Goal: Use online tool/utility: Utilize a website feature to perform a specific function

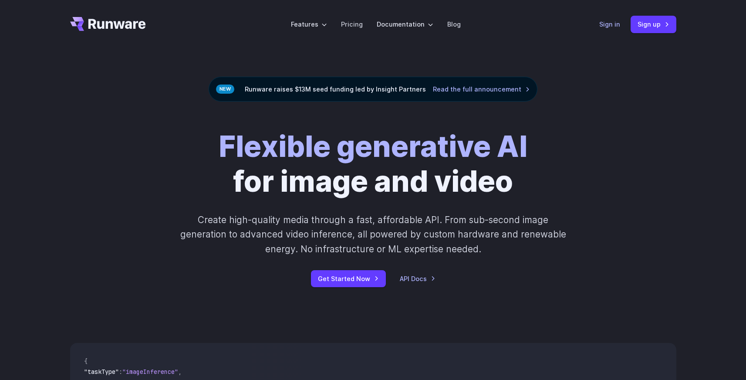
click at [608, 25] on link "Sign in" at bounding box center [609, 24] width 21 height 10
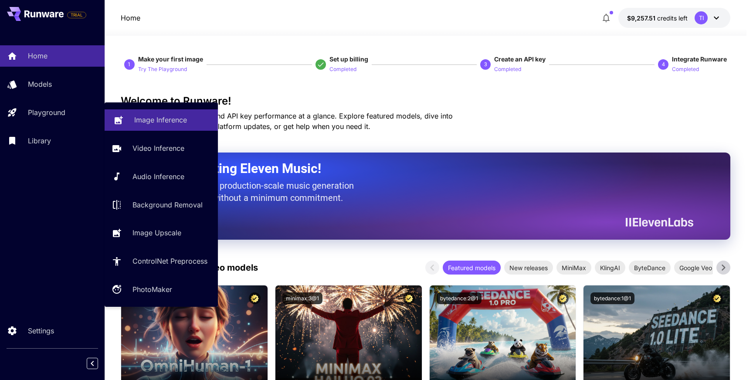
click at [127, 123] on link "Image Inference" at bounding box center [161, 119] width 113 height 21
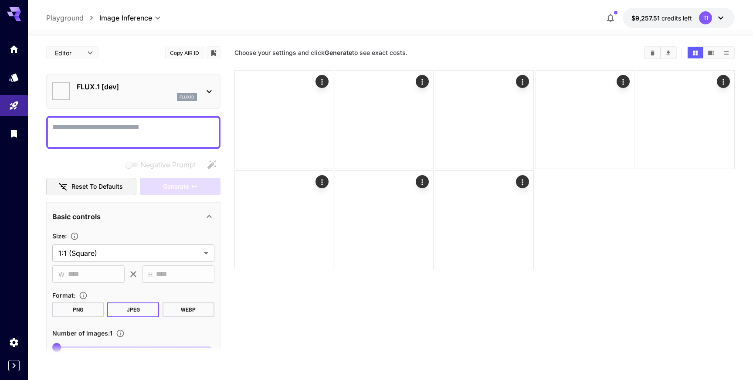
type input "**********"
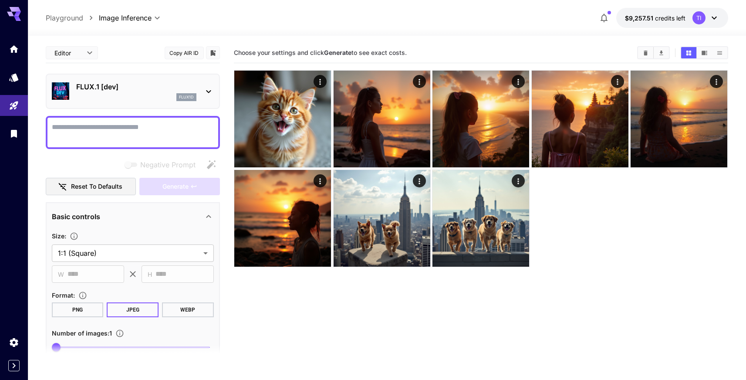
click at [175, 96] on div "flux1d" at bounding box center [136, 97] width 120 height 8
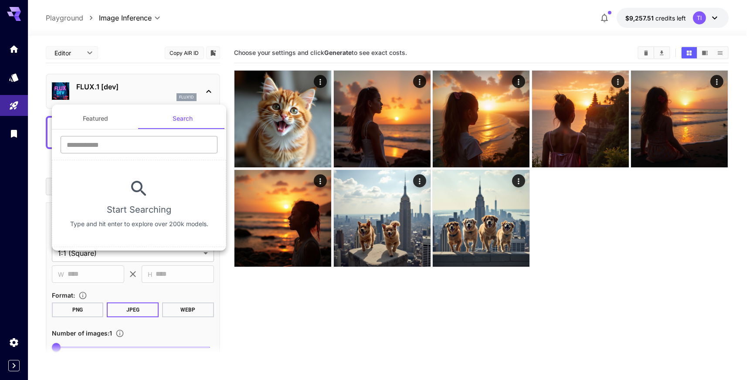
click at [146, 143] on input "text" at bounding box center [139, 144] width 157 height 17
type input "**********"
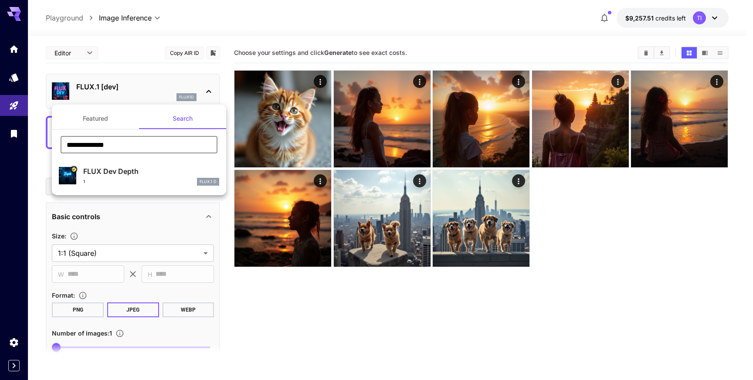
click at [89, 163] on div "FLUX Dev Depth 1 FLUX.1 D" at bounding box center [139, 176] width 160 height 27
type input "**"
type input "*"
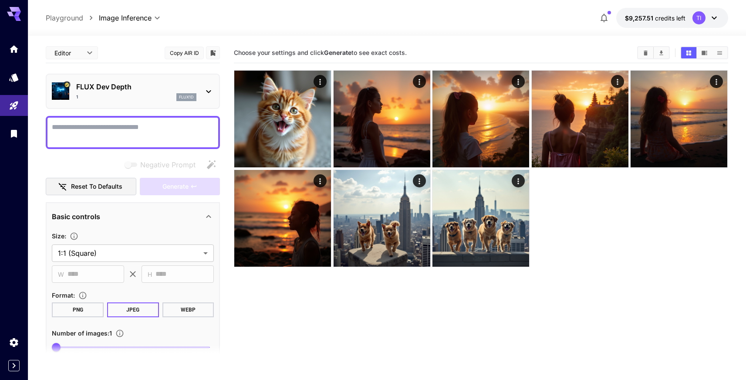
click at [122, 127] on textarea "Negative Prompt" at bounding box center [133, 132] width 162 height 21
type textarea "***"
click at [161, 186] on button "Generate" at bounding box center [180, 187] width 80 height 18
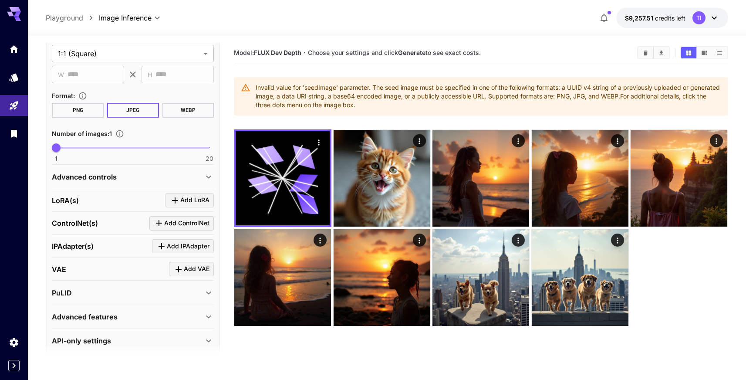
scroll to position [209, 0]
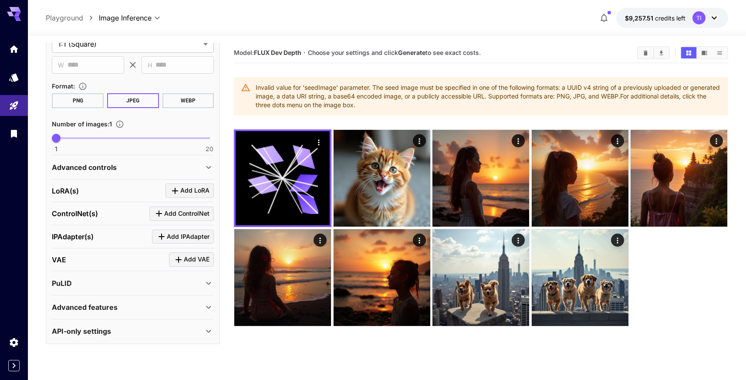
click at [136, 169] on div "Advanced controls" at bounding box center [128, 167] width 152 height 10
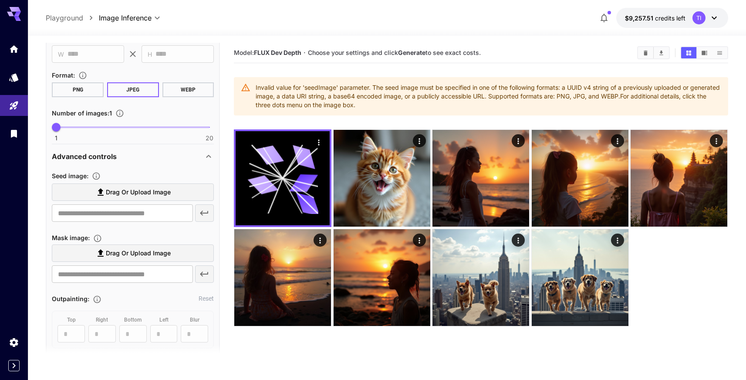
scroll to position [222, 0]
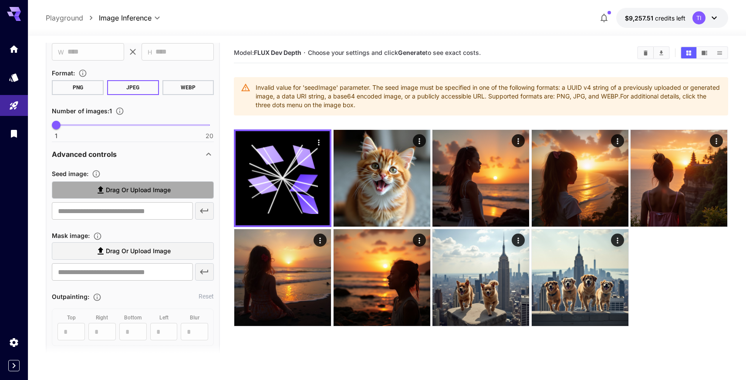
click at [133, 185] on span "Drag or upload image" at bounding box center [138, 190] width 65 height 11
click at [0, 0] on input "Drag or upload image" at bounding box center [0, 0] width 0 height 0
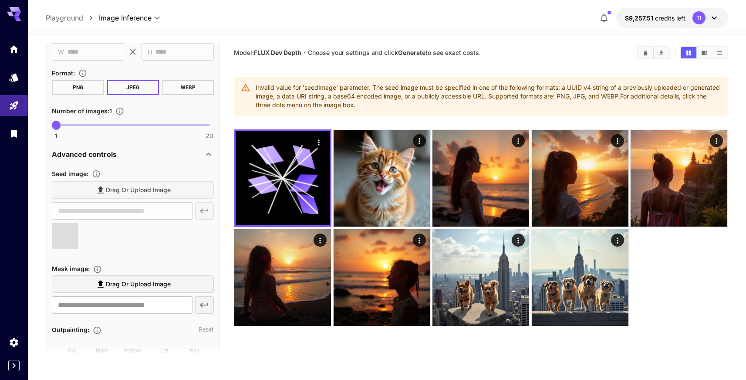
type input "**********"
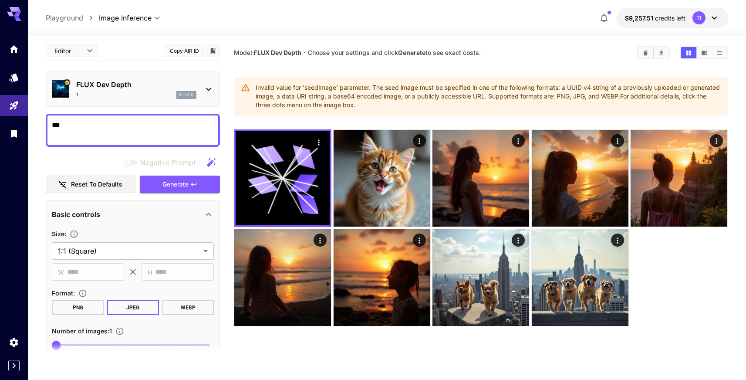
scroll to position [0, 0]
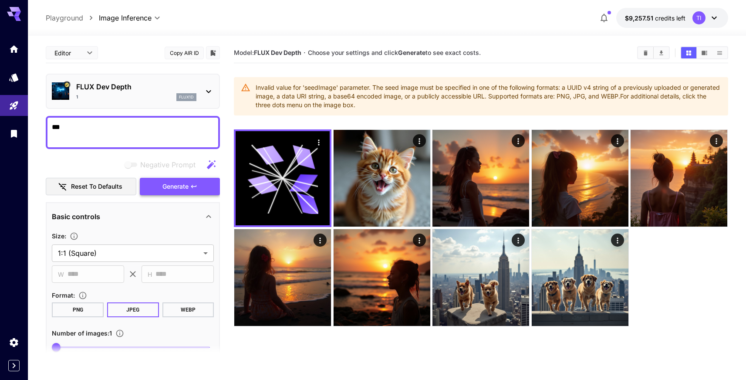
click at [171, 186] on span "Generate" at bounding box center [176, 186] width 26 height 11
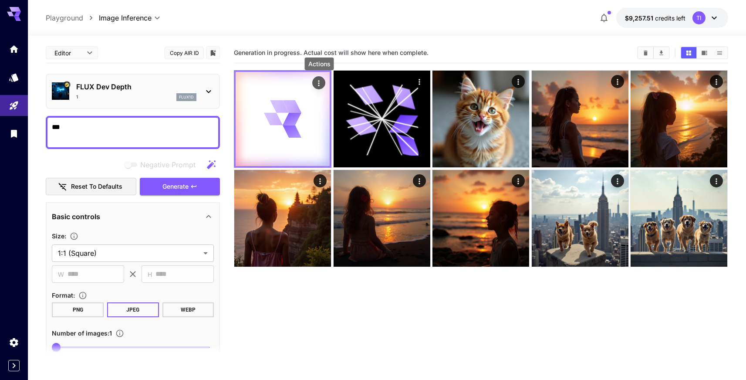
click at [316, 85] on icon "Actions" at bounding box center [319, 83] width 9 height 9
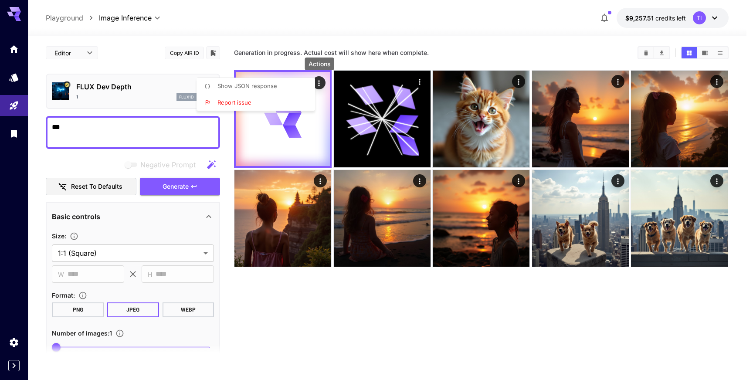
click at [298, 90] on li "Show JSON response" at bounding box center [258, 86] width 124 height 17
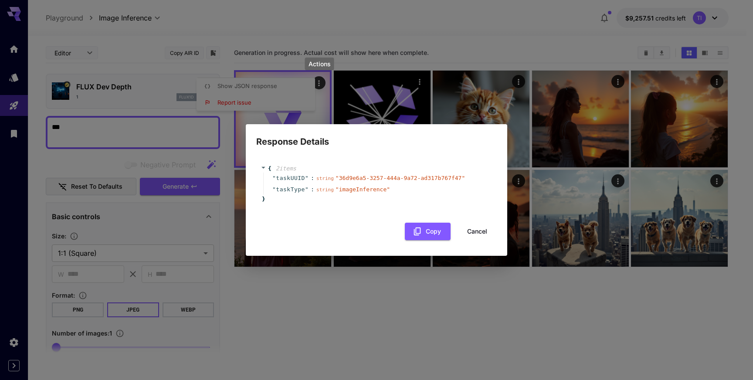
click at [480, 234] on button "Cancel" at bounding box center [476, 232] width 39 height 18
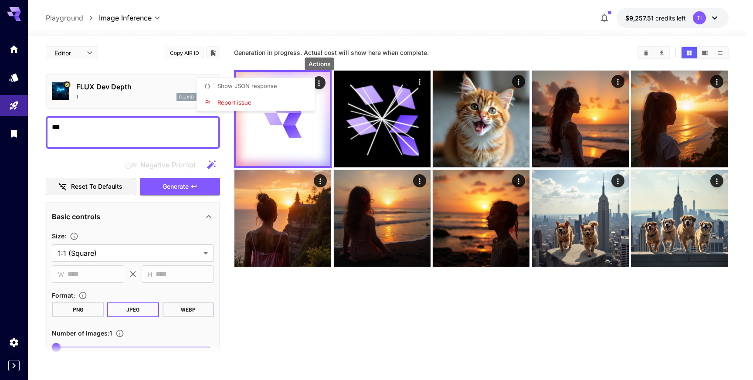
click at [329, 59] on div "Actions" at bounding box center [319, 64] width 29 height 13
click at [323, 35] on div at bounding box center [376, 190] width 753 height 380
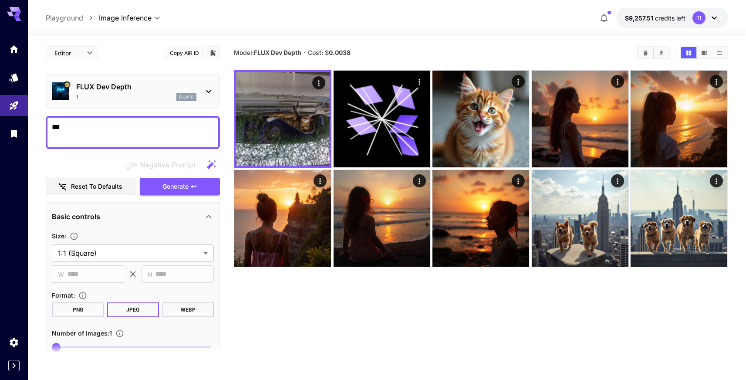
click at [328, 325] on section "Model: FLUX Dev Depth · Cost: $ 0.0038" at bounding box center [481, 233] width 494 height 380
